Goal: Task Accomplishment & Management: Use online tool/utility

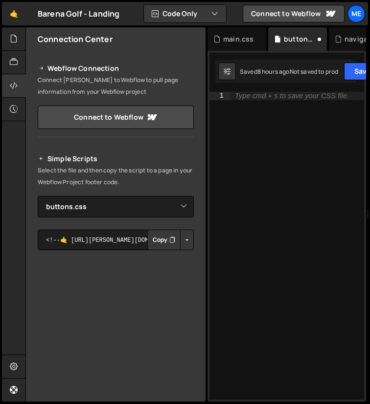
select select "46793"
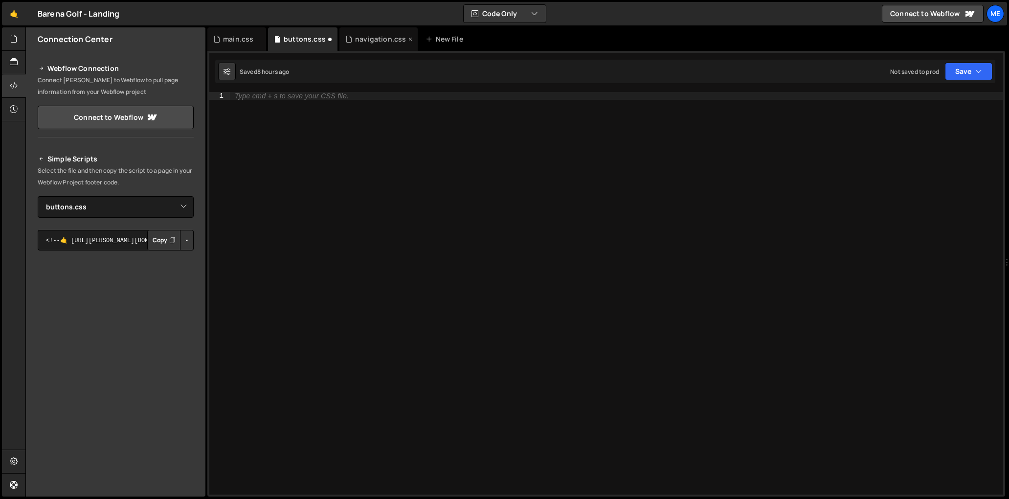
click at [369, 41] on div "navigation.css" at bounding box center [380, 39] width 51 height 10
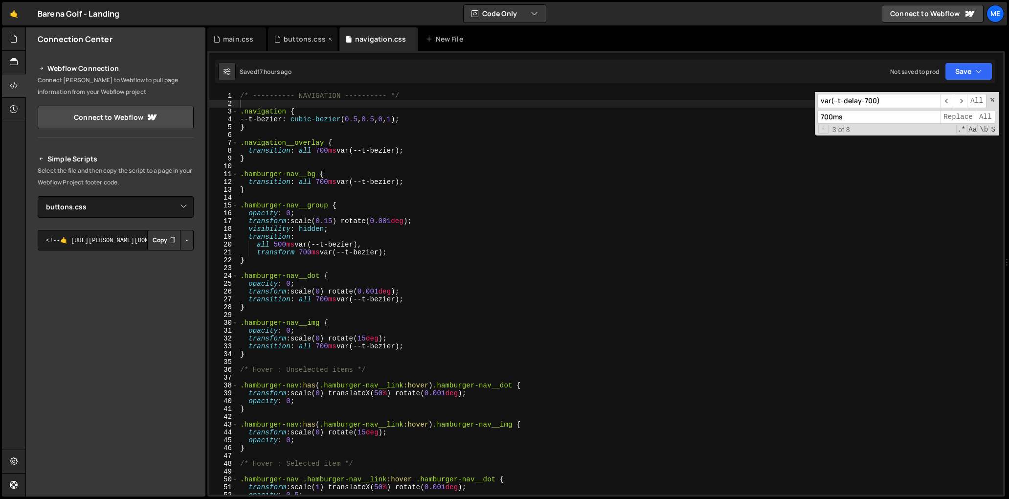
click at [304, 37] on div "buttons.css" at bounding box center [305, 39] width 42 height 10
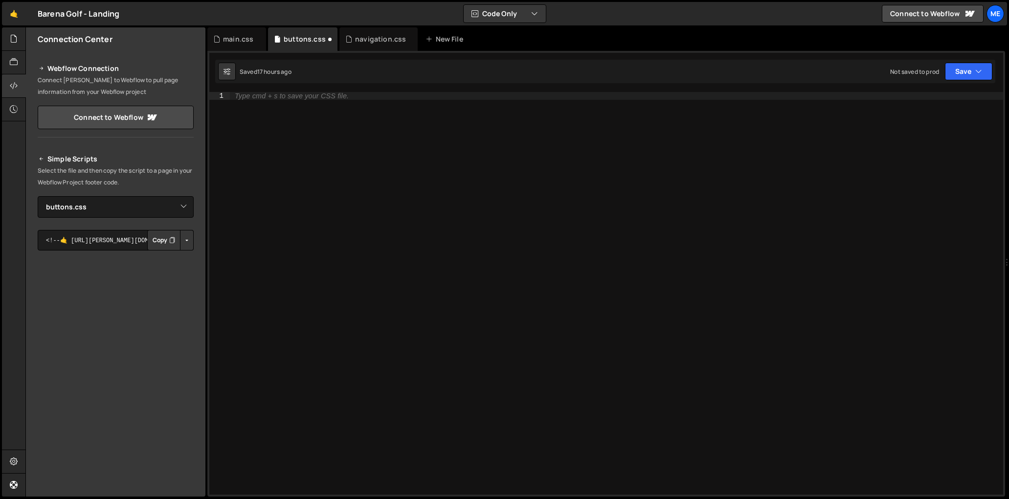
click at [331, 93] on div "Type cmd + s to save your CSS file." at bounding box center [292, 95] width 114 height 7
type textarea "}"
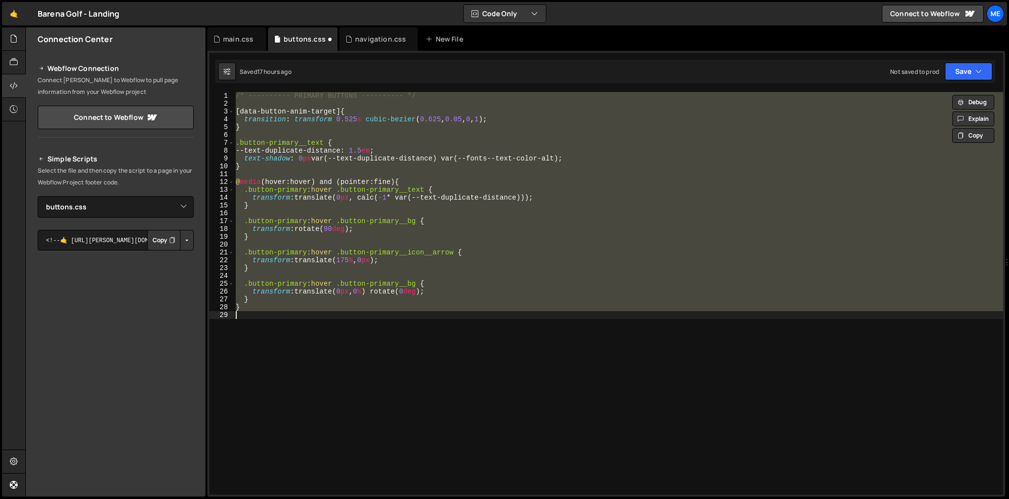
click at [369, 136] on div "/* ---------- PRIMARY BUTTONS ---------- */ [ data-button-anim-target ] { trans…" at bounding box center [618, 293] width 769 height 402
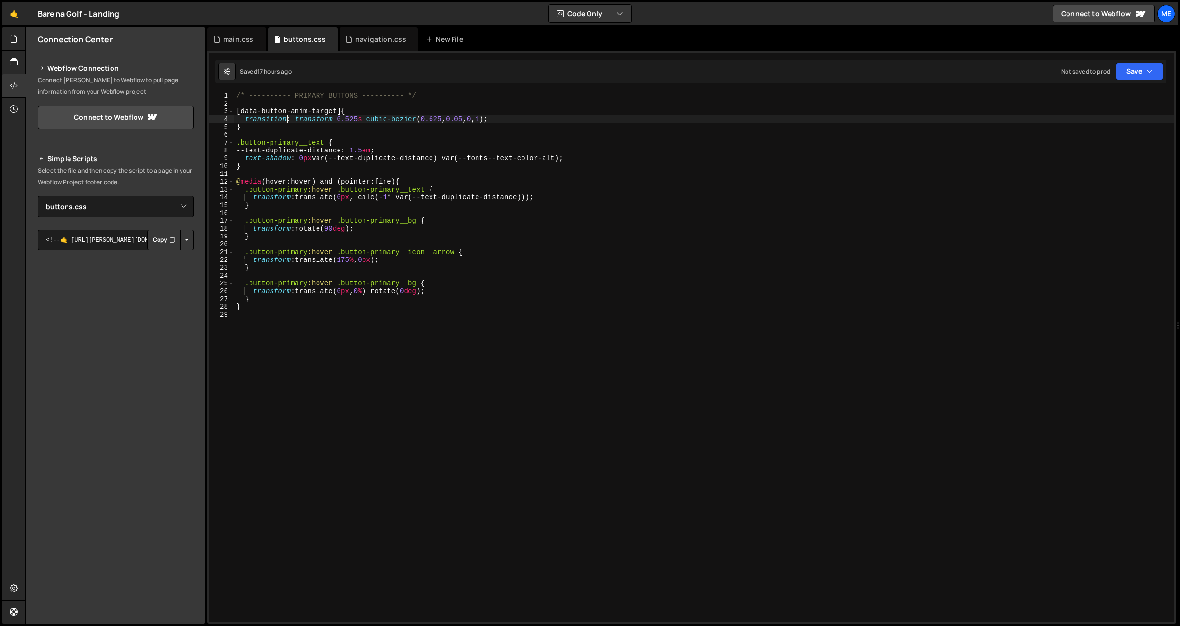
click at [287, 116] on div "/* ---------- PRIMARY BUTTONS ---------- */ [ data-button-anim-target ] { trans…" at bounding box center [703, 365] width 939 height 546
type textarea "transition: transform 0.525s cubic-bezier(0.625, 0.05, 0, 1);"
drag, startPoint x: 252, startPoint y: 84, endPoint x: 234, endPoint y: 81, distance: 17.9
click at [246, 83] on div "Debug Explain Copy main.css buttons.css navigation.css New File Saved 17 hours …" at bounding box center [691, 325] width 968 height 597
